Goal: Check status: Check status

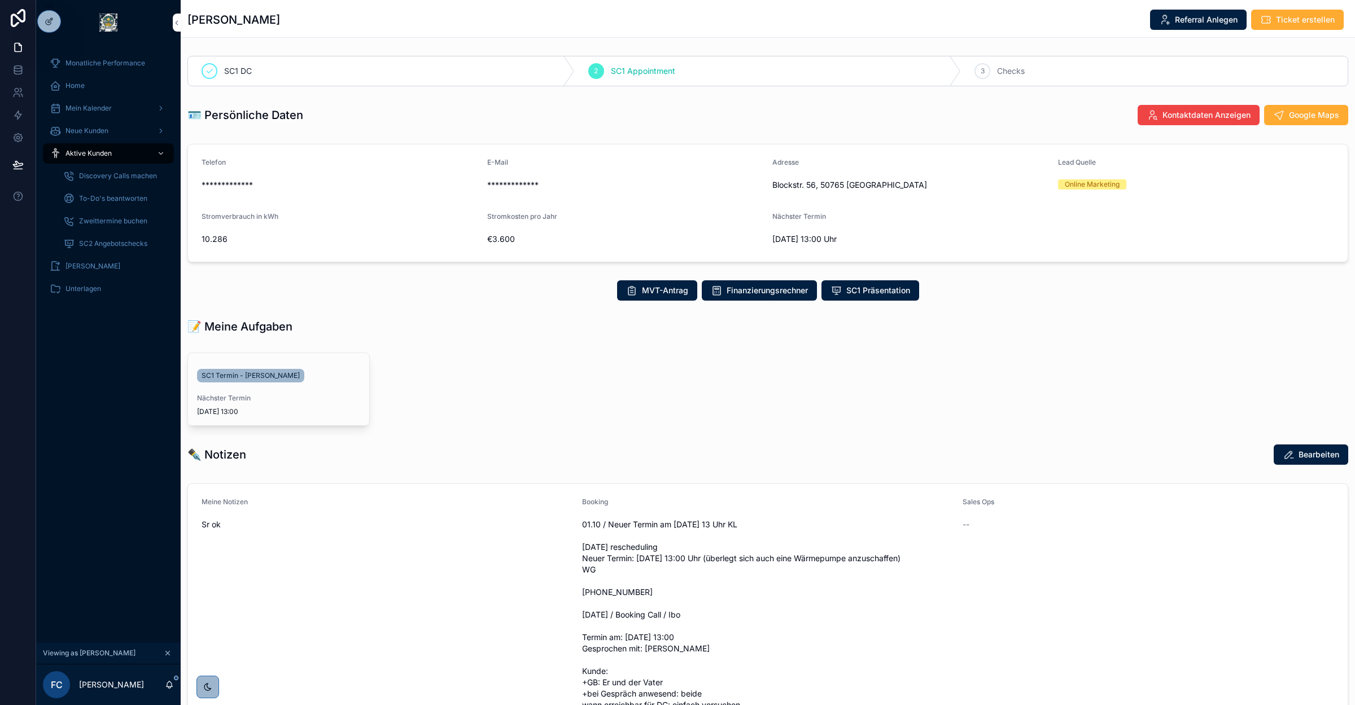
click at [81, 112] on span "Mein Kalender" at bounding box center [88, 108] width 46 height 9
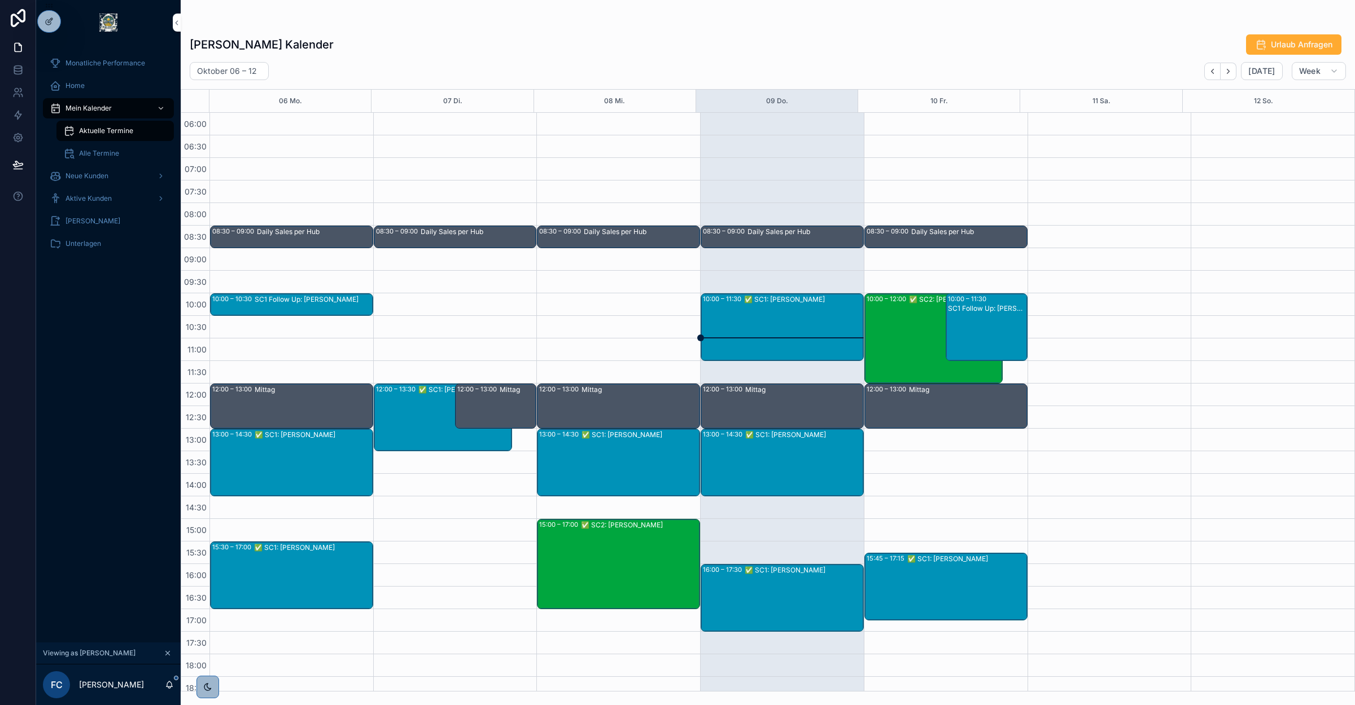
scroll to position [144, 0]
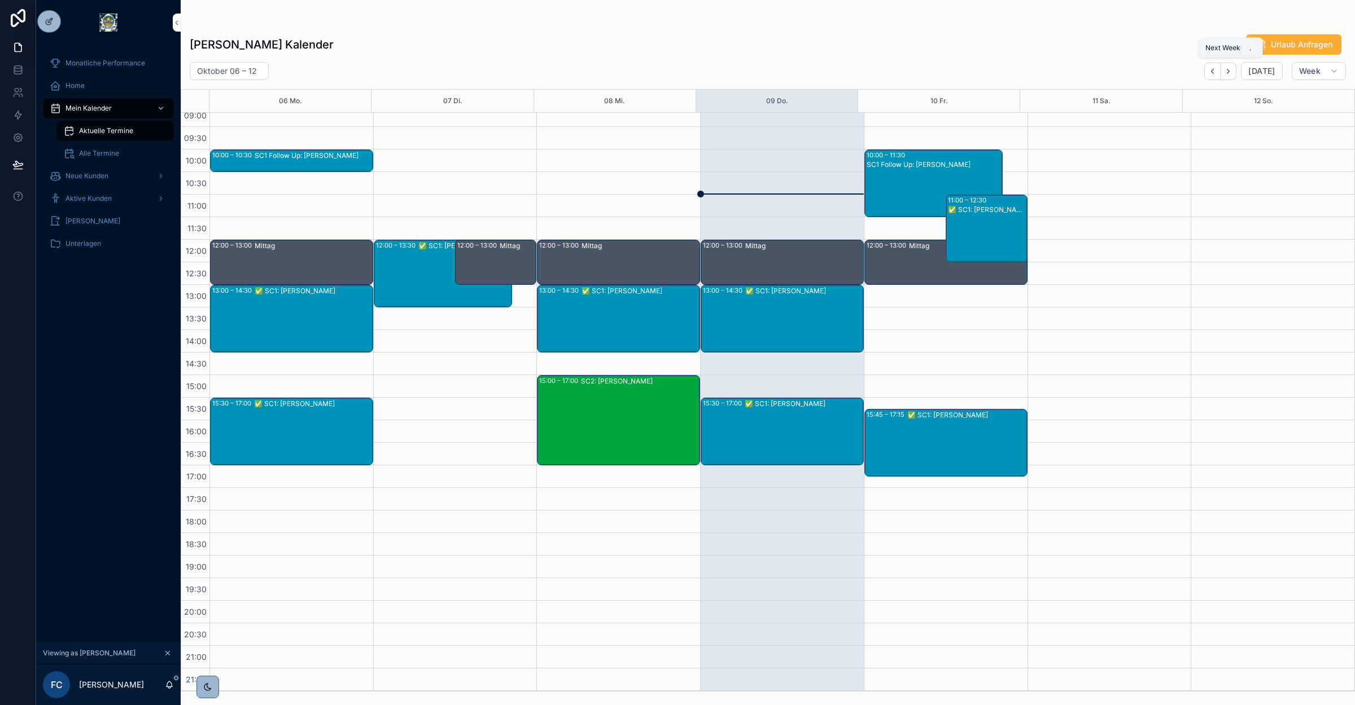
click at [1229, 71] on icon "Next" at bounding box center [1228, 71] width 8 height 8
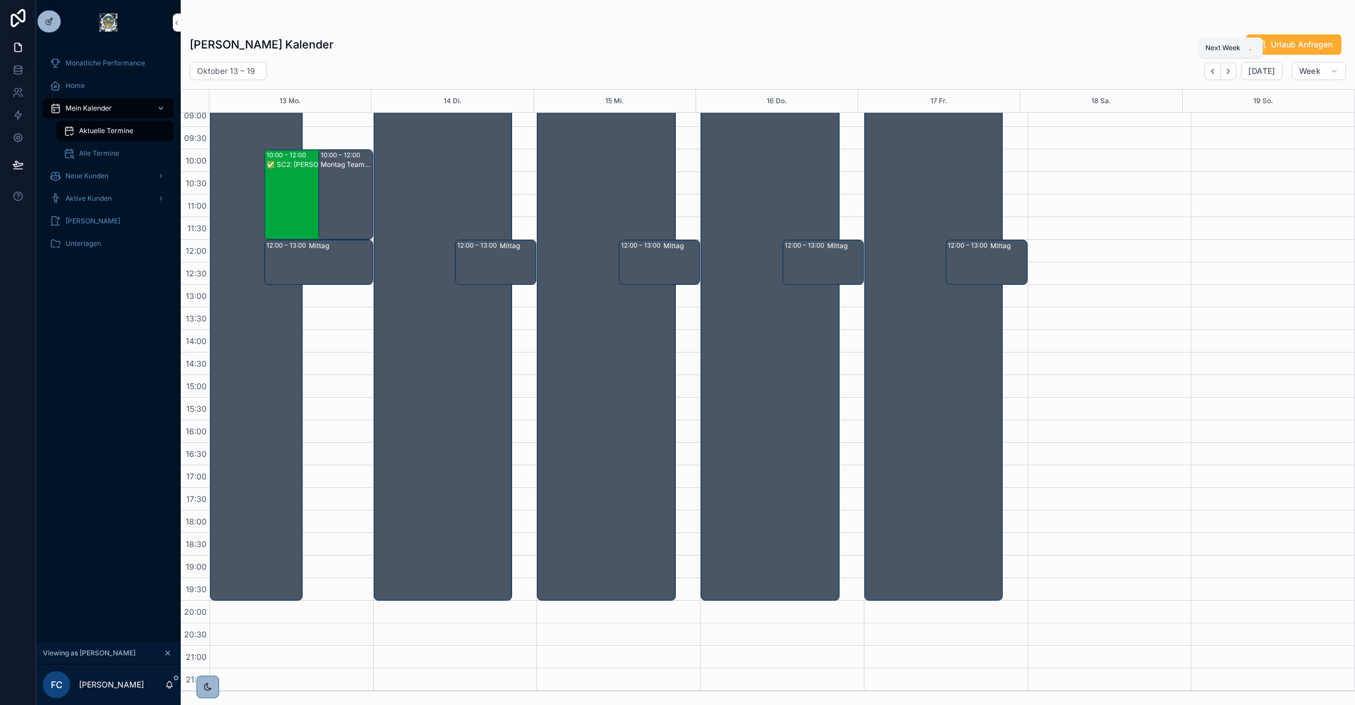
click at [1229, 71] on icon "Next" at bounding box center [1228, 71] width 8 height 8
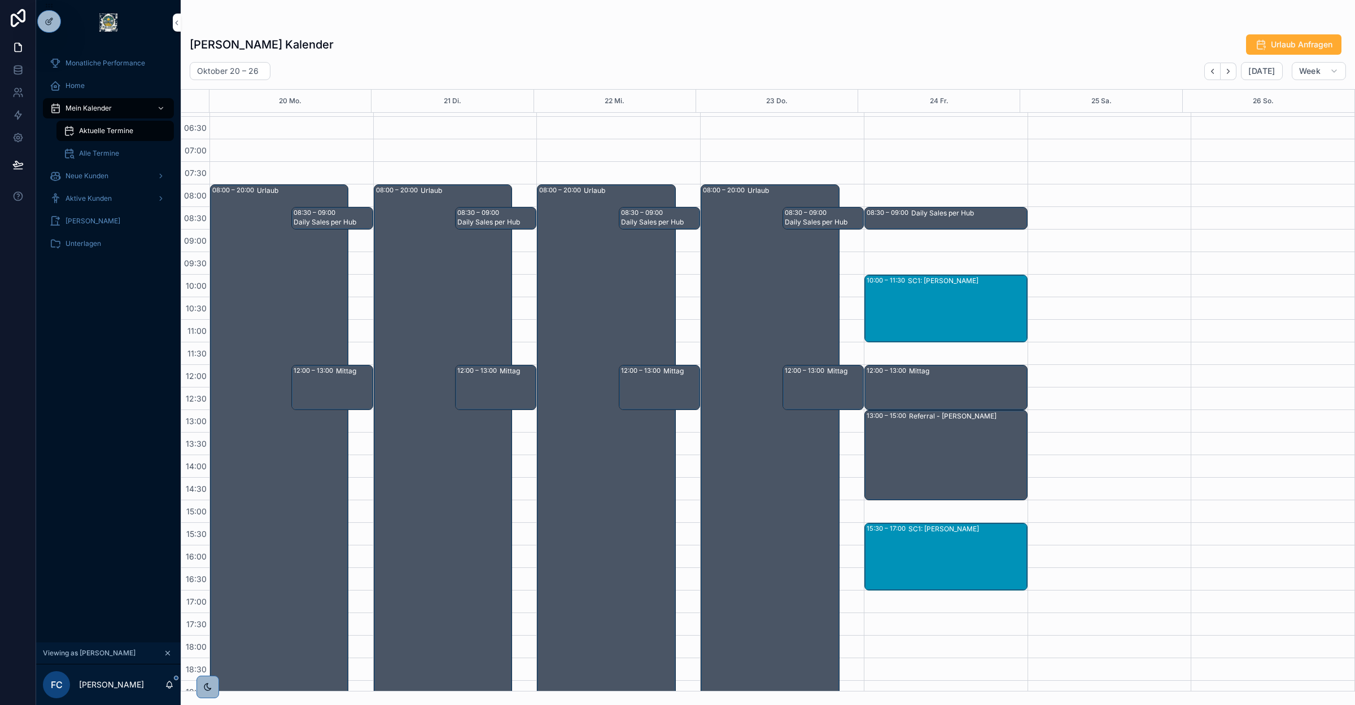
scroll to position [3, 0]
